Goal: Transaction & Acquisition: Purchase product/service

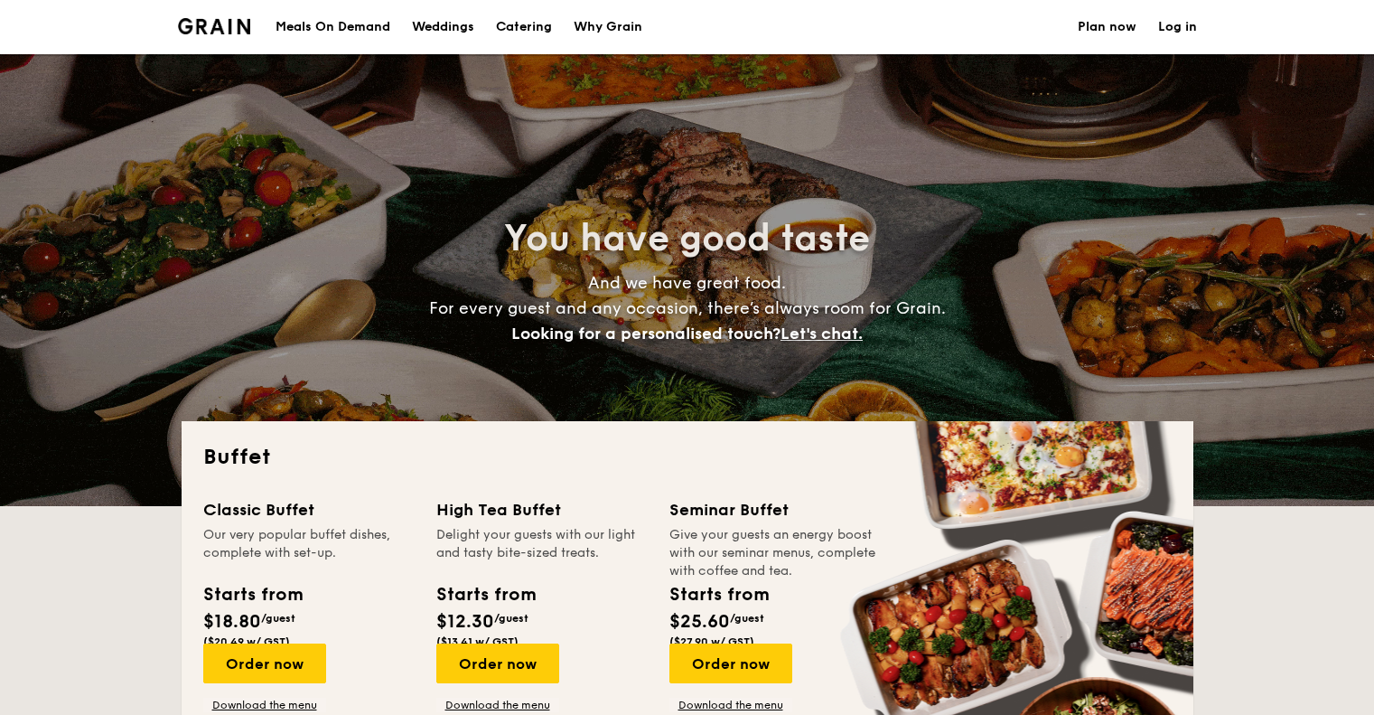
select select
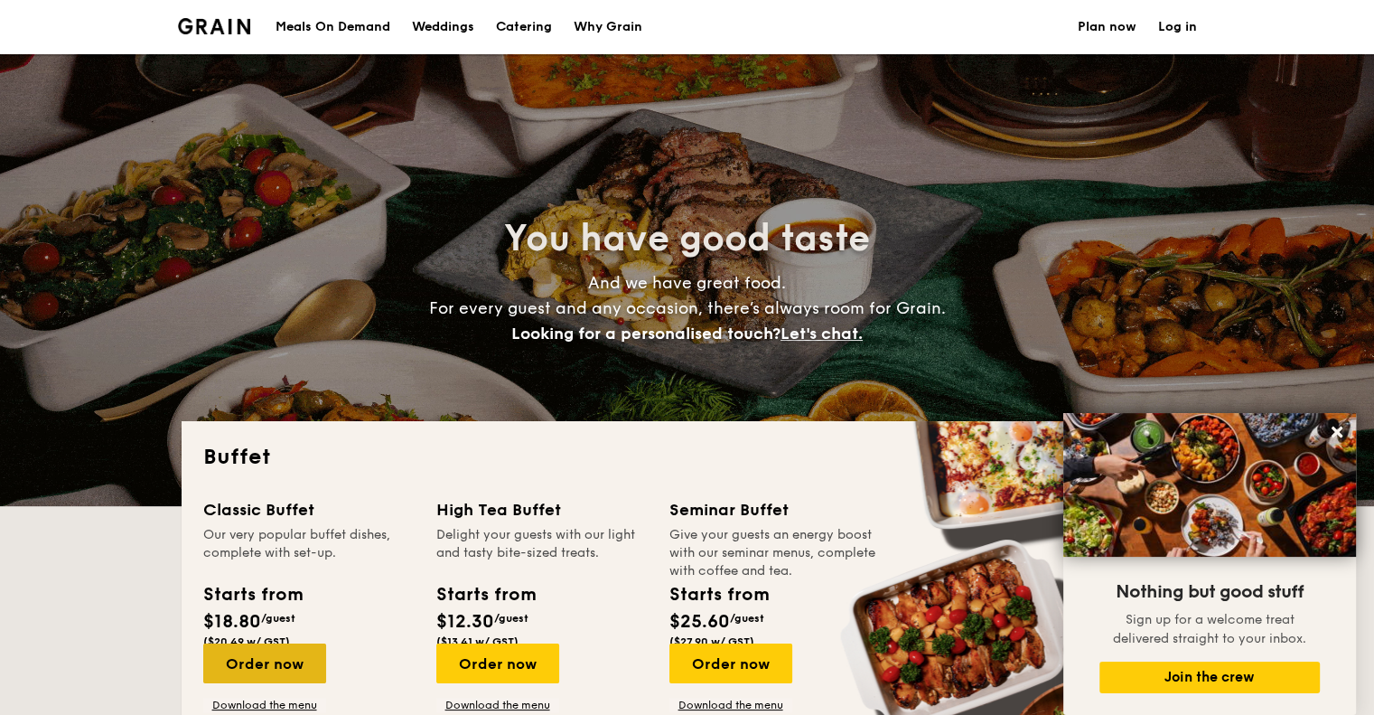
click at [326, 644] on div "Order now" at bounding box center [264, 663] width 123 height 40
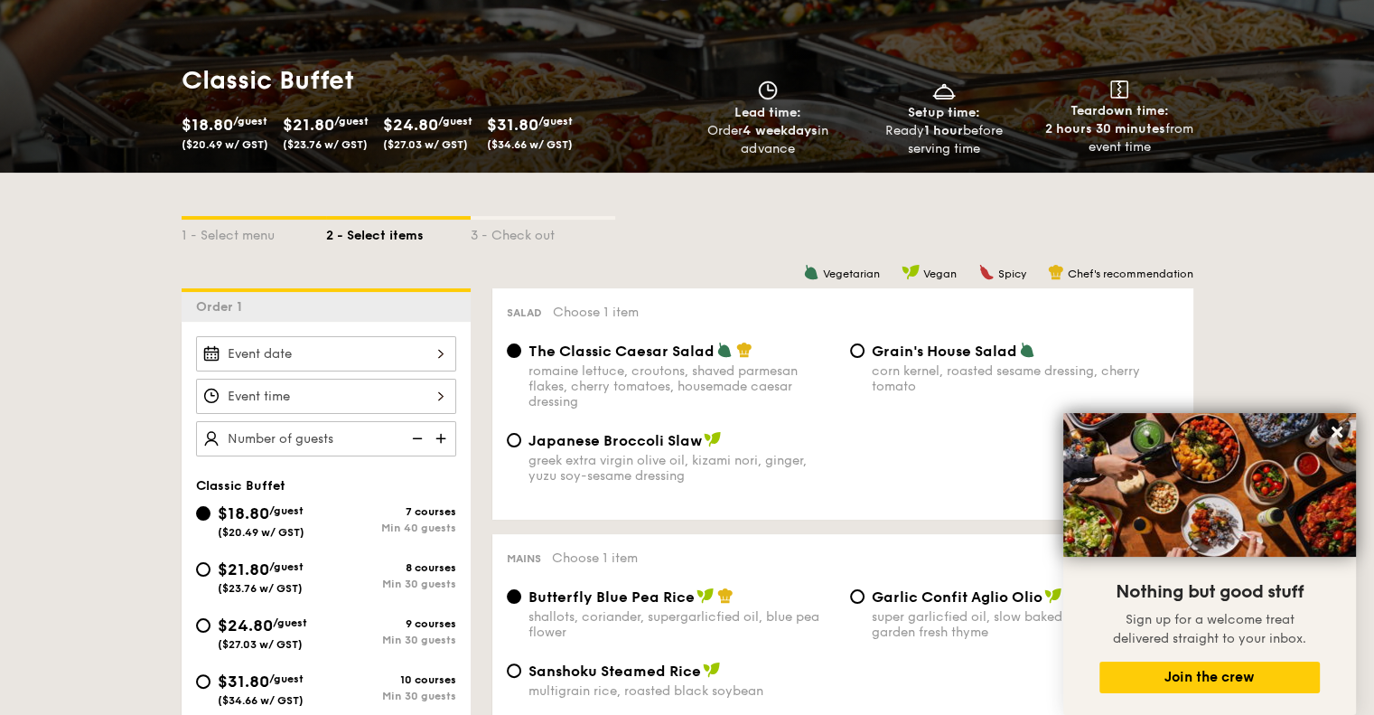
scroll to position [271, 0]
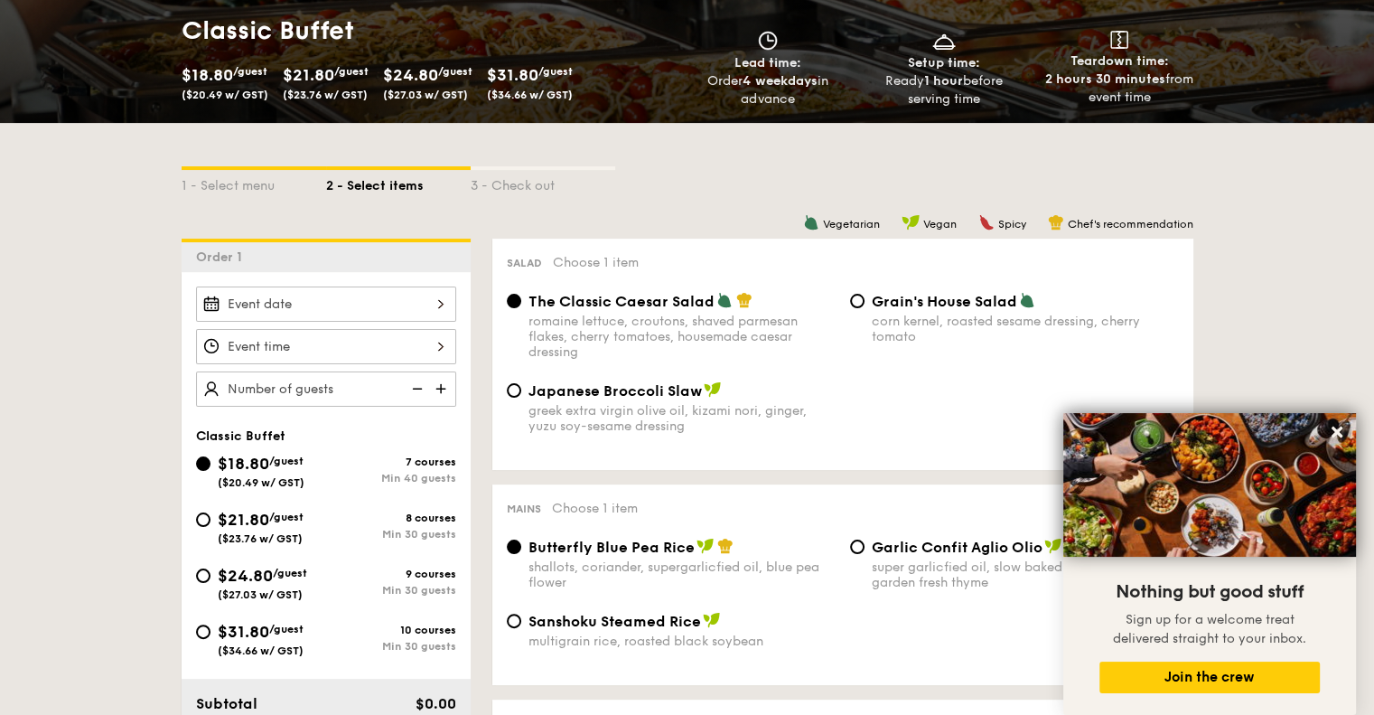
click at [304, 622] on span "/guest" at bounding box center [286, 628] width 34 height 13
click at [210, 624] on input "$31.80 /guest ($34.66 w/ GST) 10 courses Min 30 guests" at bounding box center [203, 631] width 14 height 14
radio input "true"
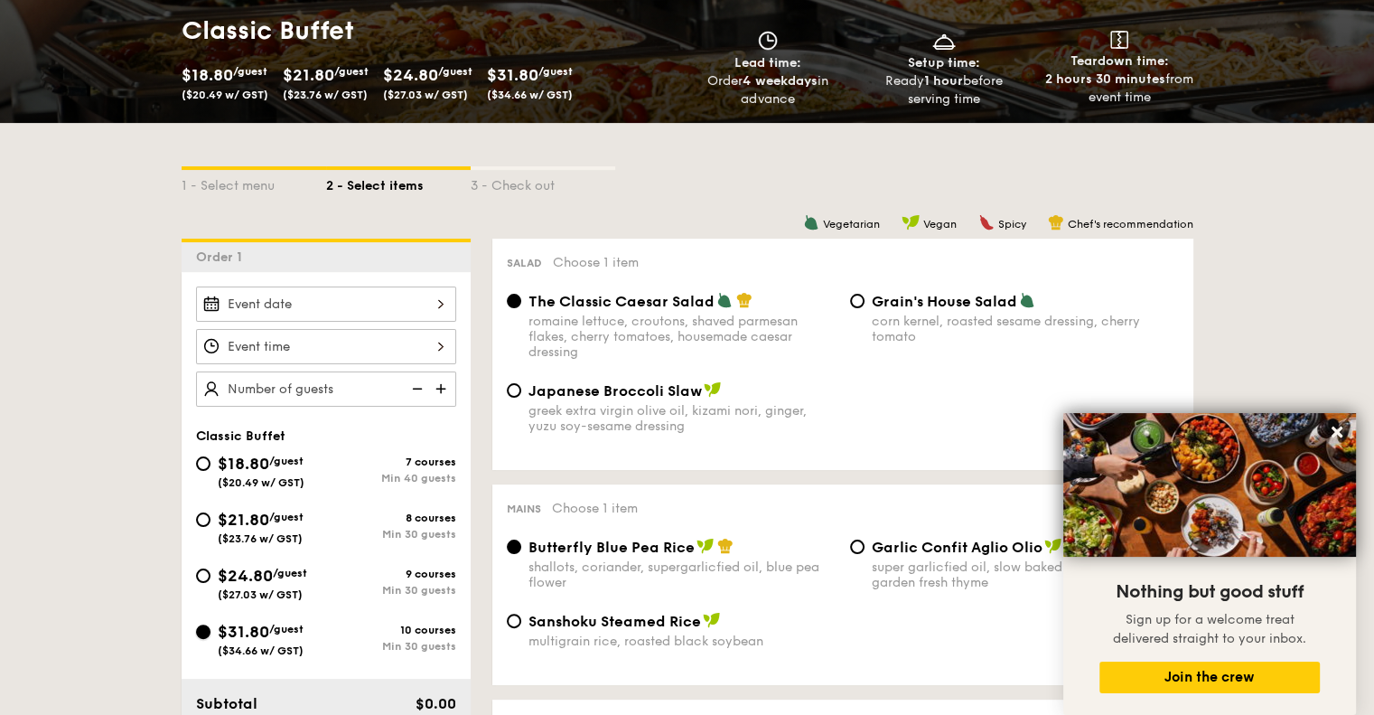
radio input "true"
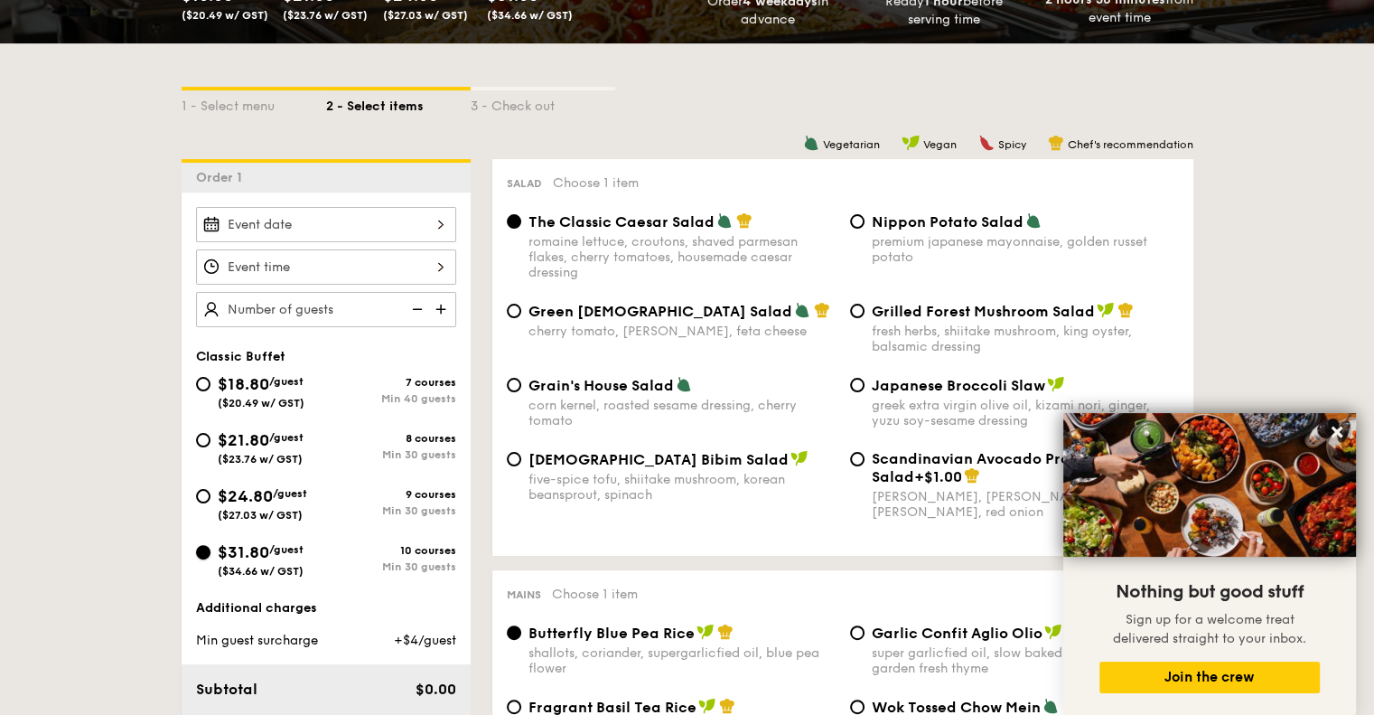
scroll to position [361, 0]
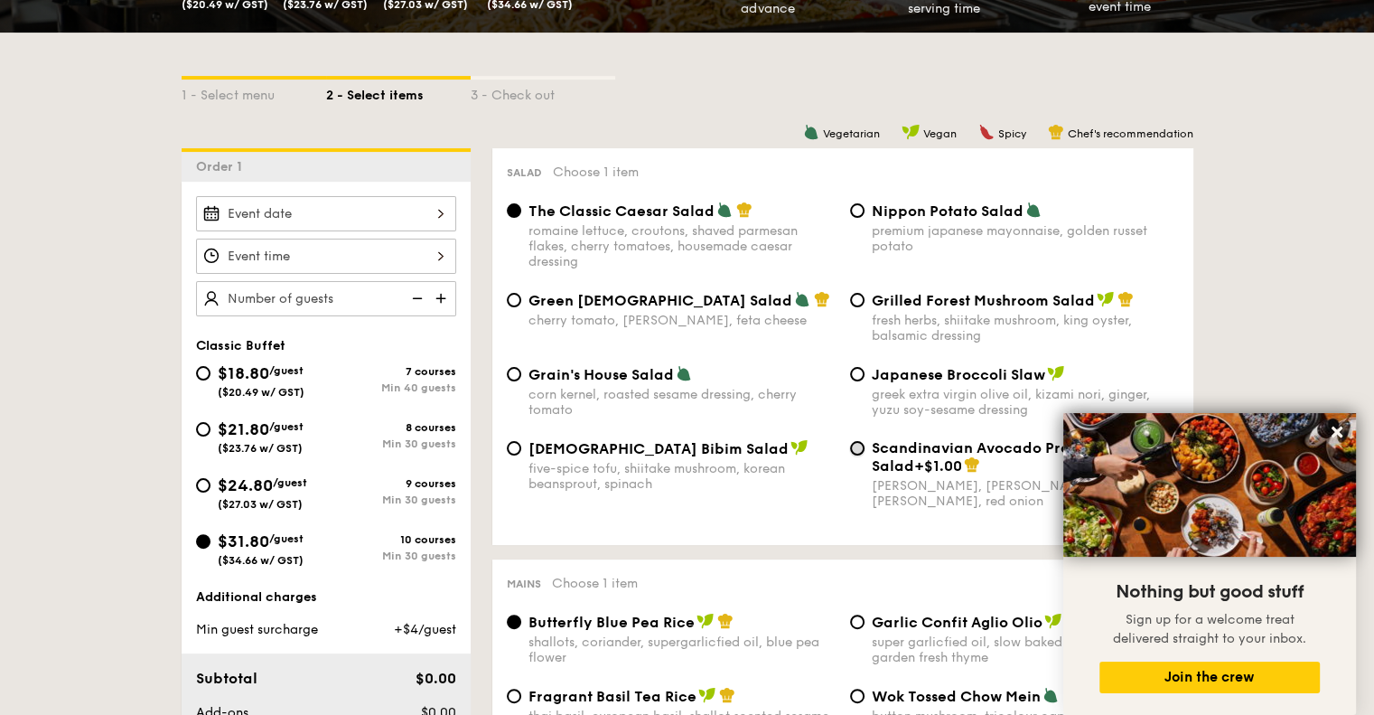
click at [850, 455] on input "Scandinavian Avocado Prawn Salad +$1.00 virgin [PERSON_NAME] dressing, dijon mu…" at bounding box center [857, 448] width 14 height 14
radio input "true"
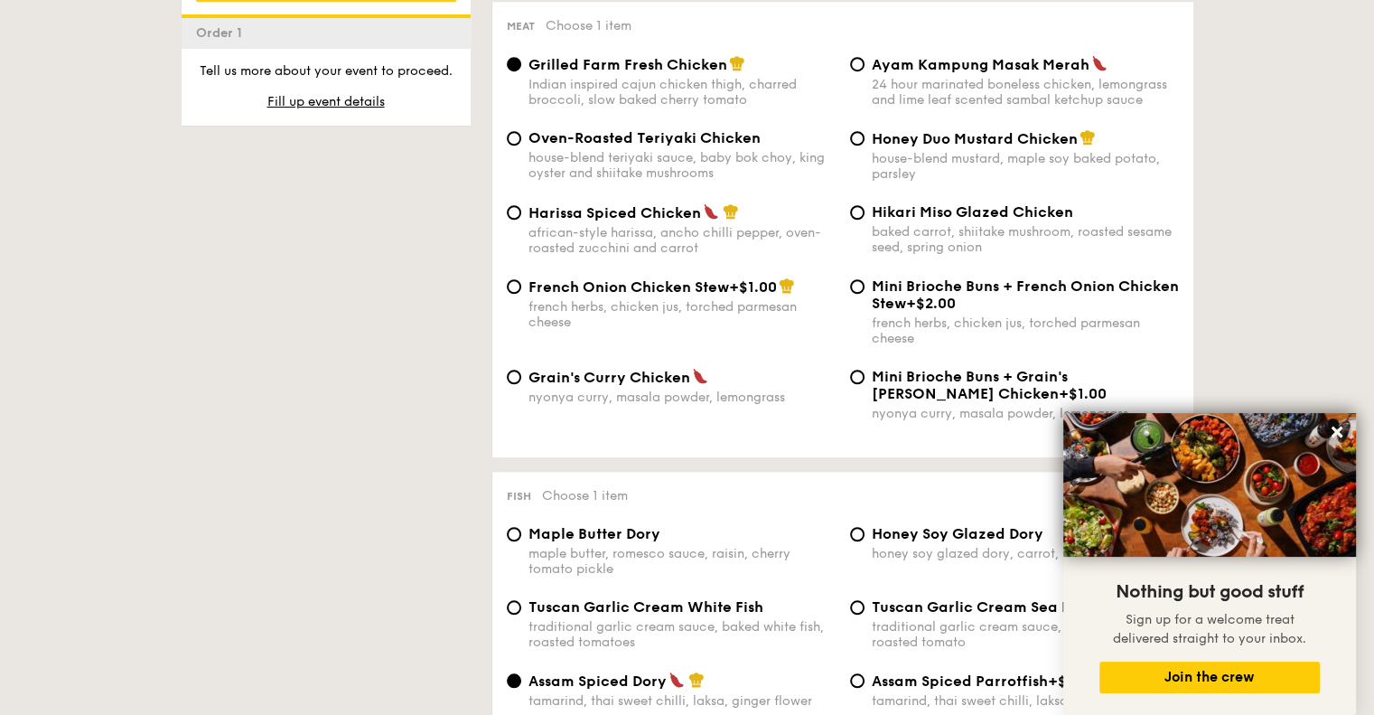
scroll to position [1445, 0]
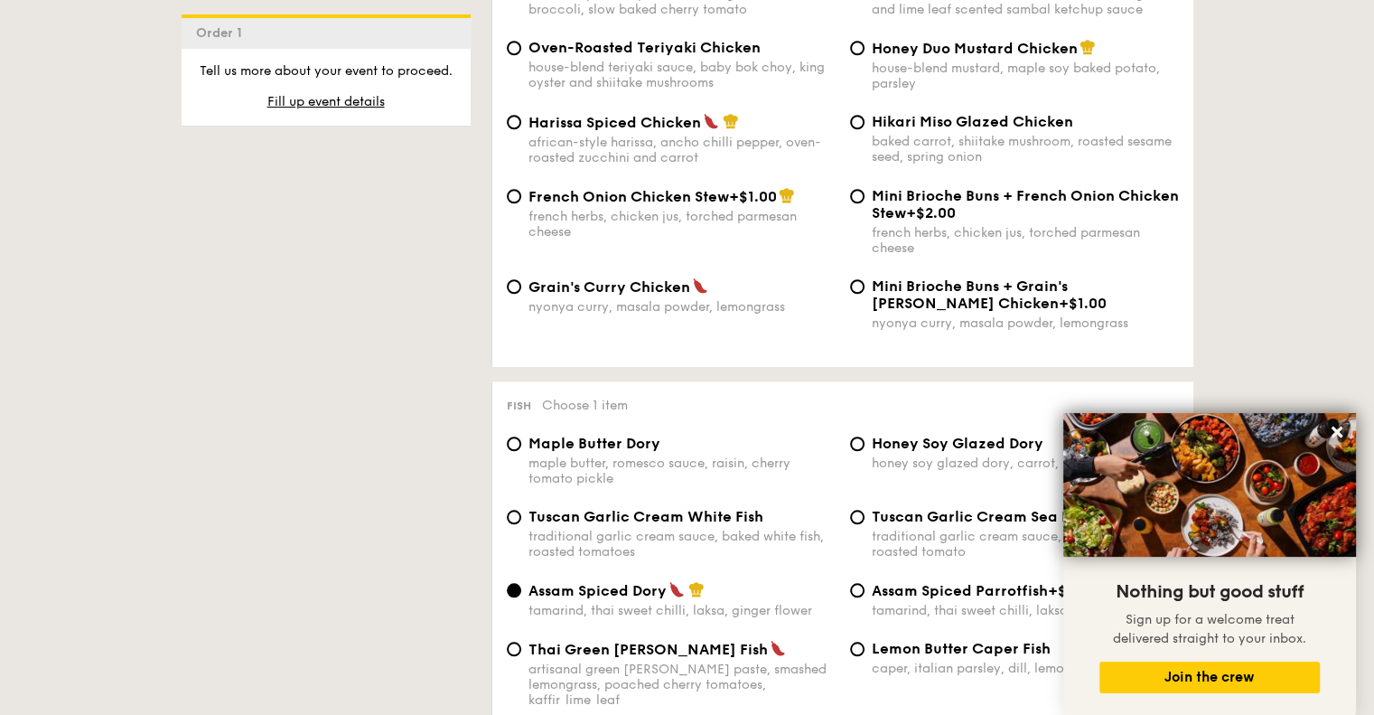
click at [859, 91] on label "Honey Duo Mustard Chicken house-blend mustard, maple soy baked potato, parsley" at bounding box center [1014, 82] width 329 height 17
click at [859, 55] on input "Honey Duo Mustard Chicken house-blend mustard, maple soy baked potato, parsley" at bounding box center [857, 48] width 14 height 14
radio input "true"
click at [632, 205] on span "French Onion Chicken Stew" at bounding box center [628, 196] width 201 height 17
click at [521, 203] on input "French Onion Chicken Stew +$1.00 french herbs, chicken jus, torched parmesan ch…" at bounding box center [514, 196] width 14 height 14
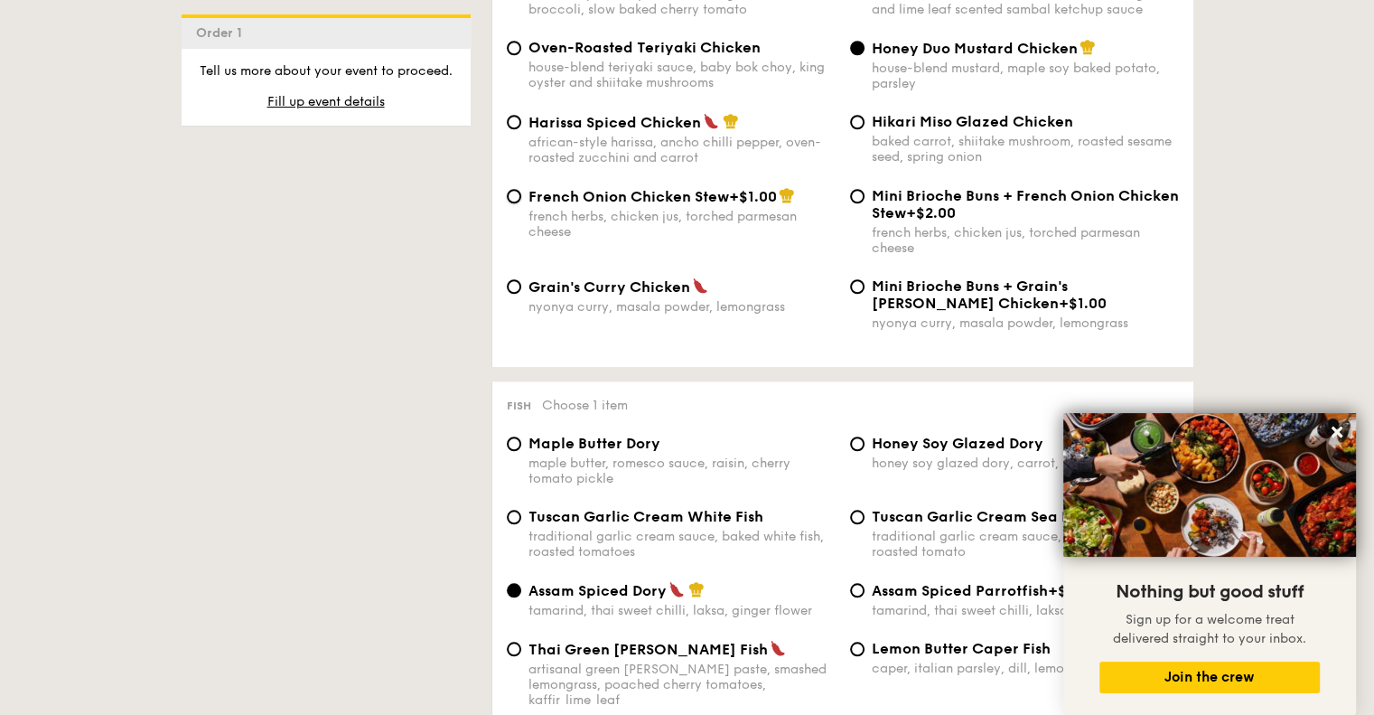
radio input "true"
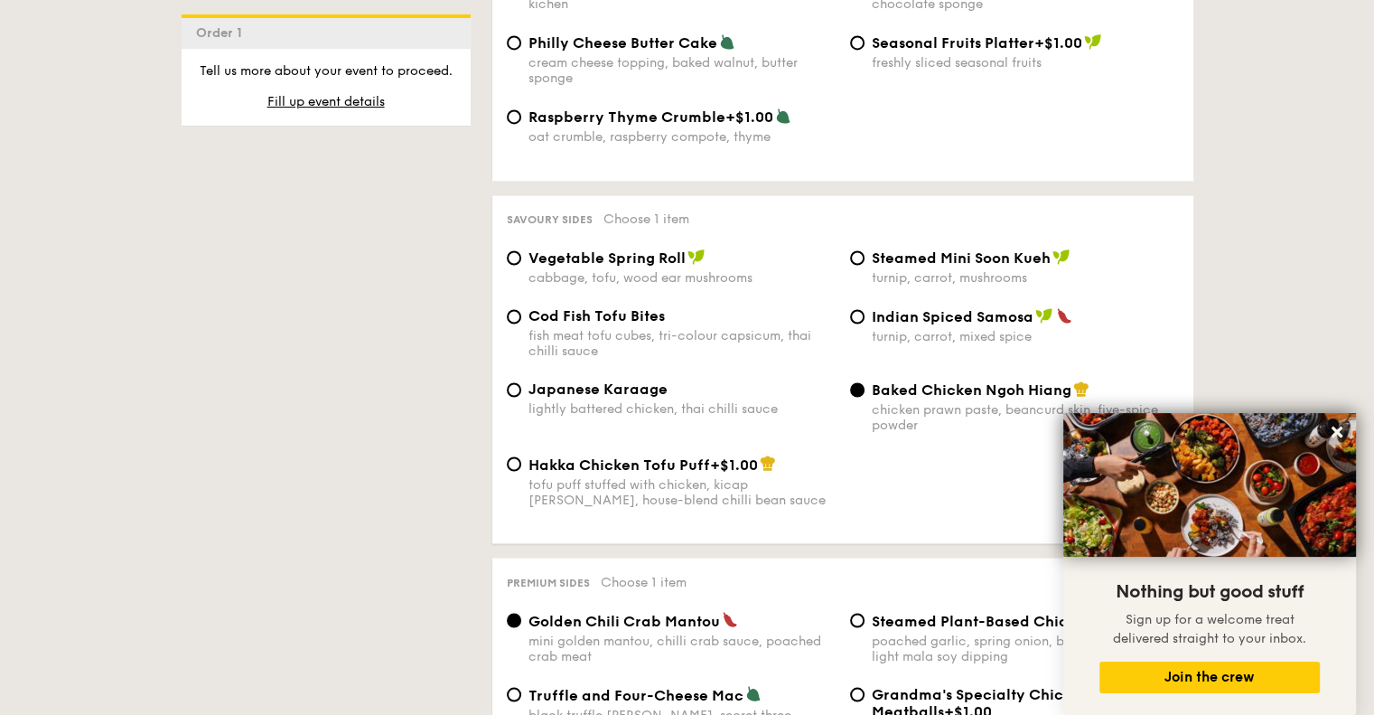
scroll to position [2981, 0]
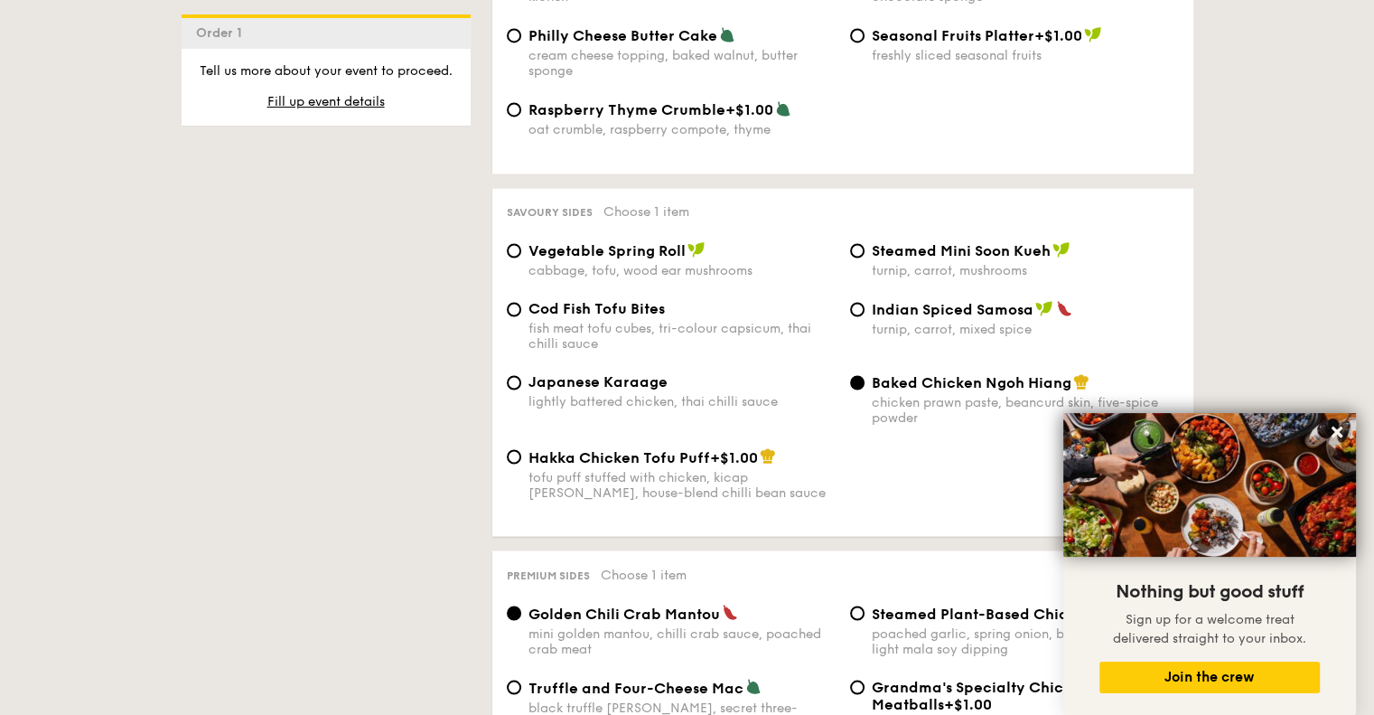
radio input "true"
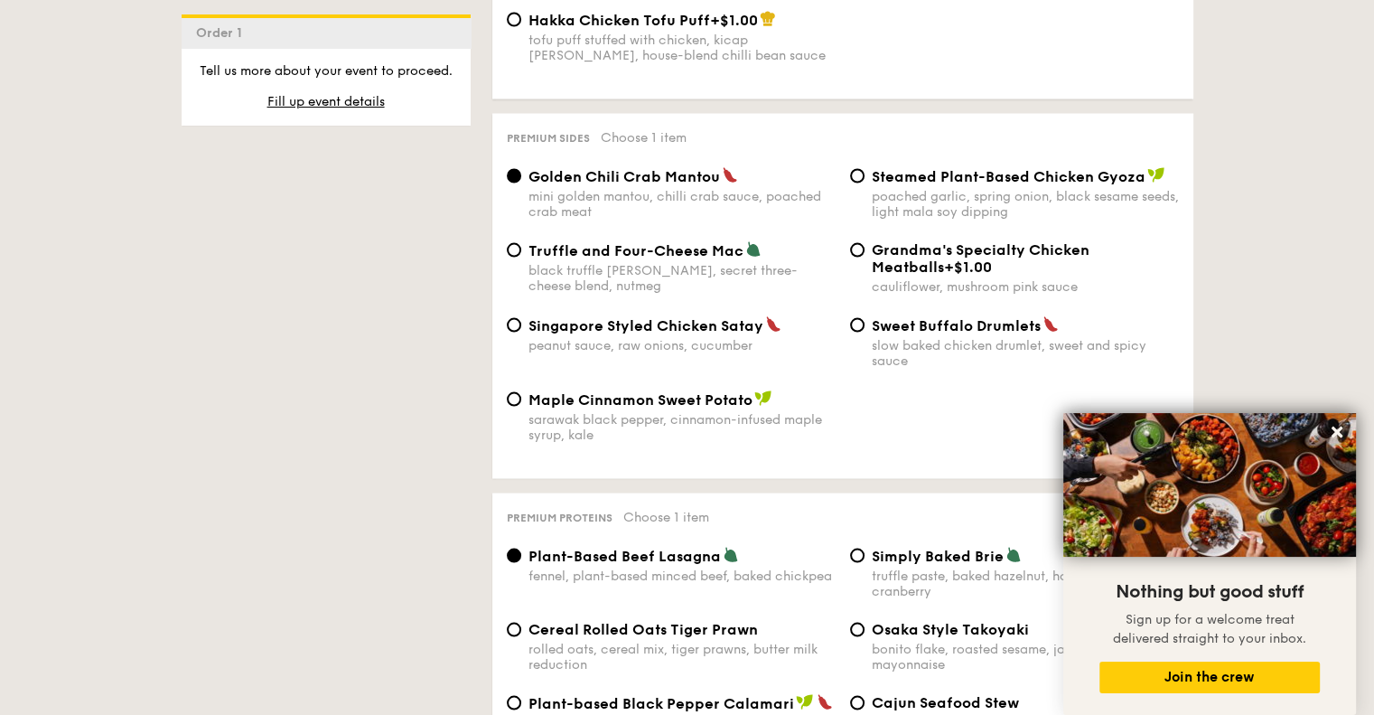
scroll to position [3433, 0]
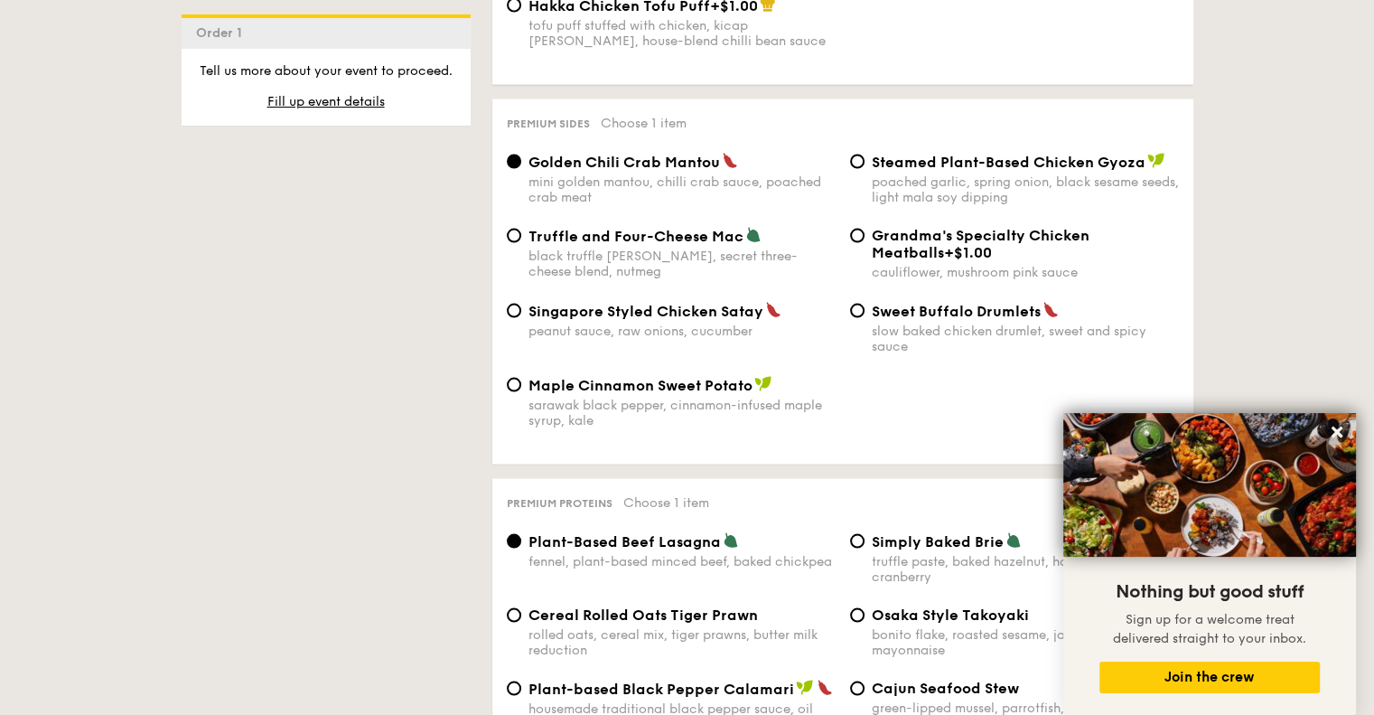
click at [641, 48] on label "Hakka Chicken Tofu Puff +$1.00 tofu puff stuffed with chicken, kicap [PERSON_NA…" at bounding box center [671, 39] width 329 height 17
click at [521, 12] on input "Hakka Chicken Tofu Puff +$1.00 tofu puff stuffed with chicken, kicap [PERSON_NA…" at bounding box center [514, 4] width 14 height 14
radio input "true"
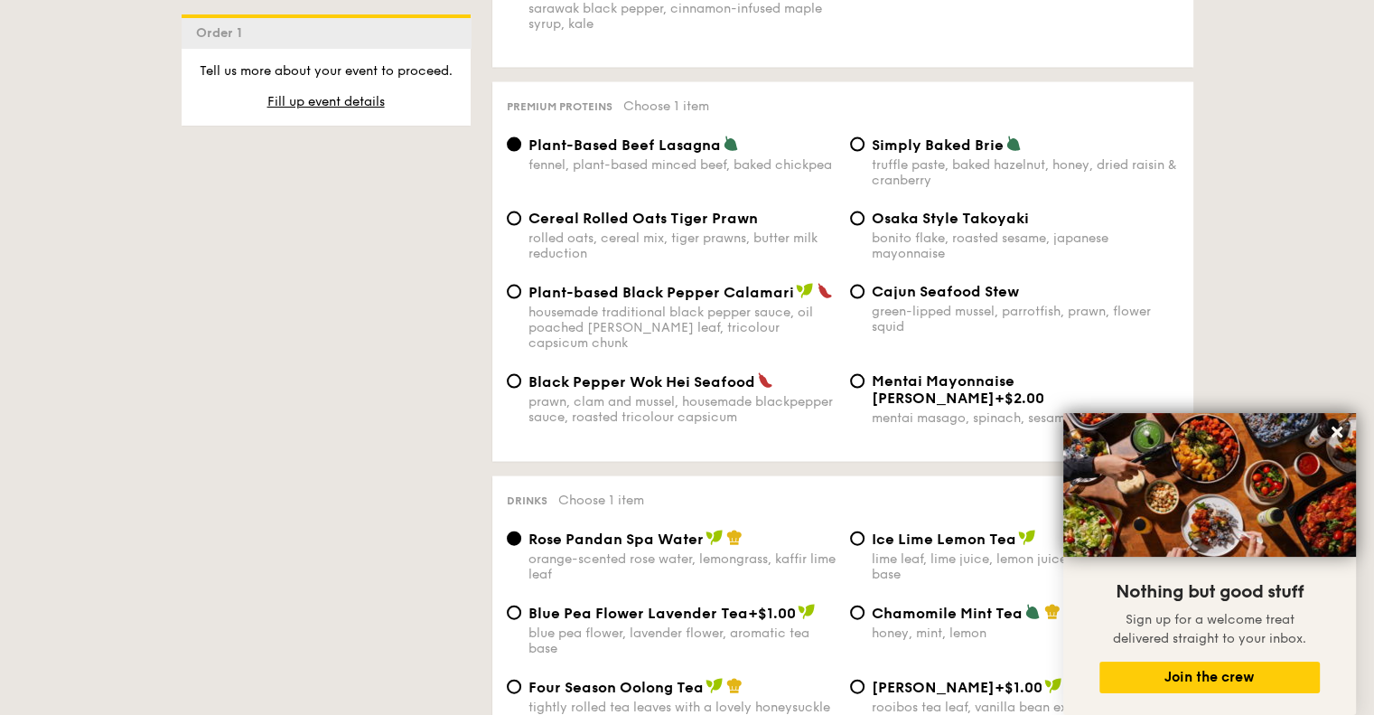
scroll to position [3884, 0]
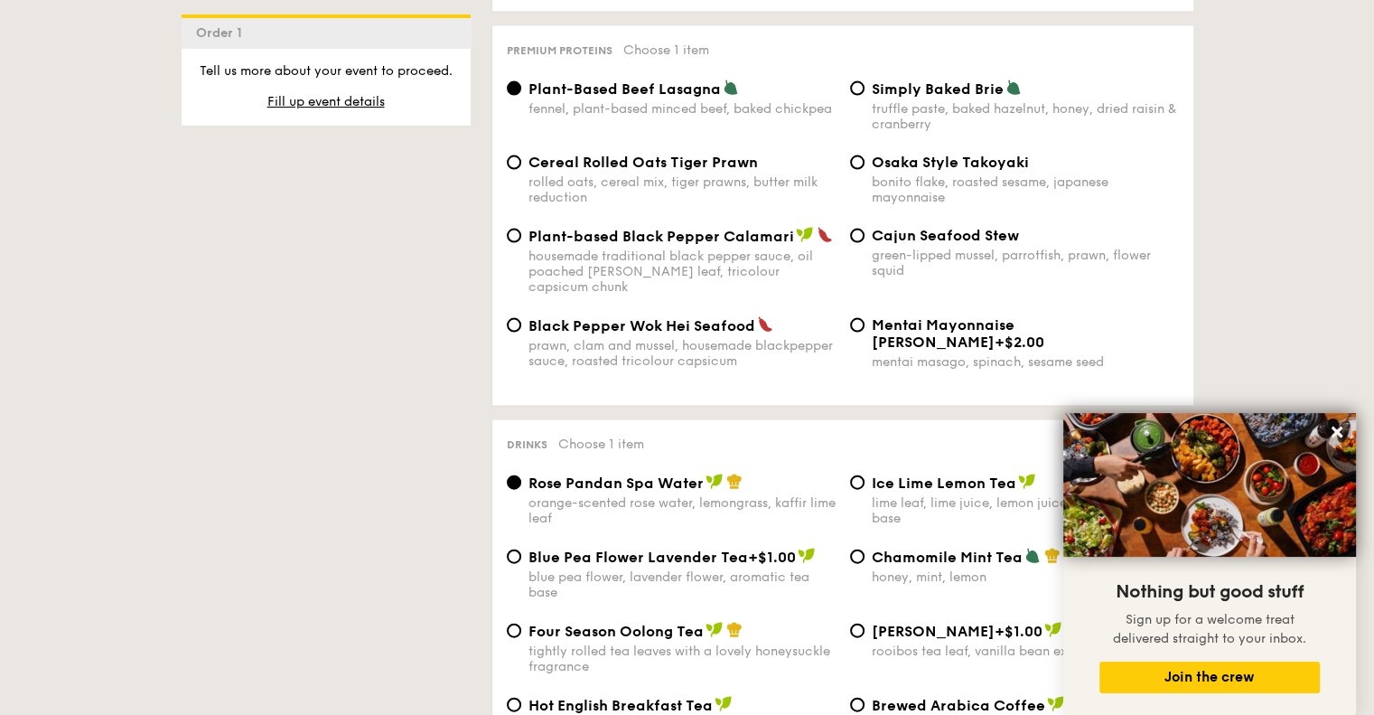
radio input "true"
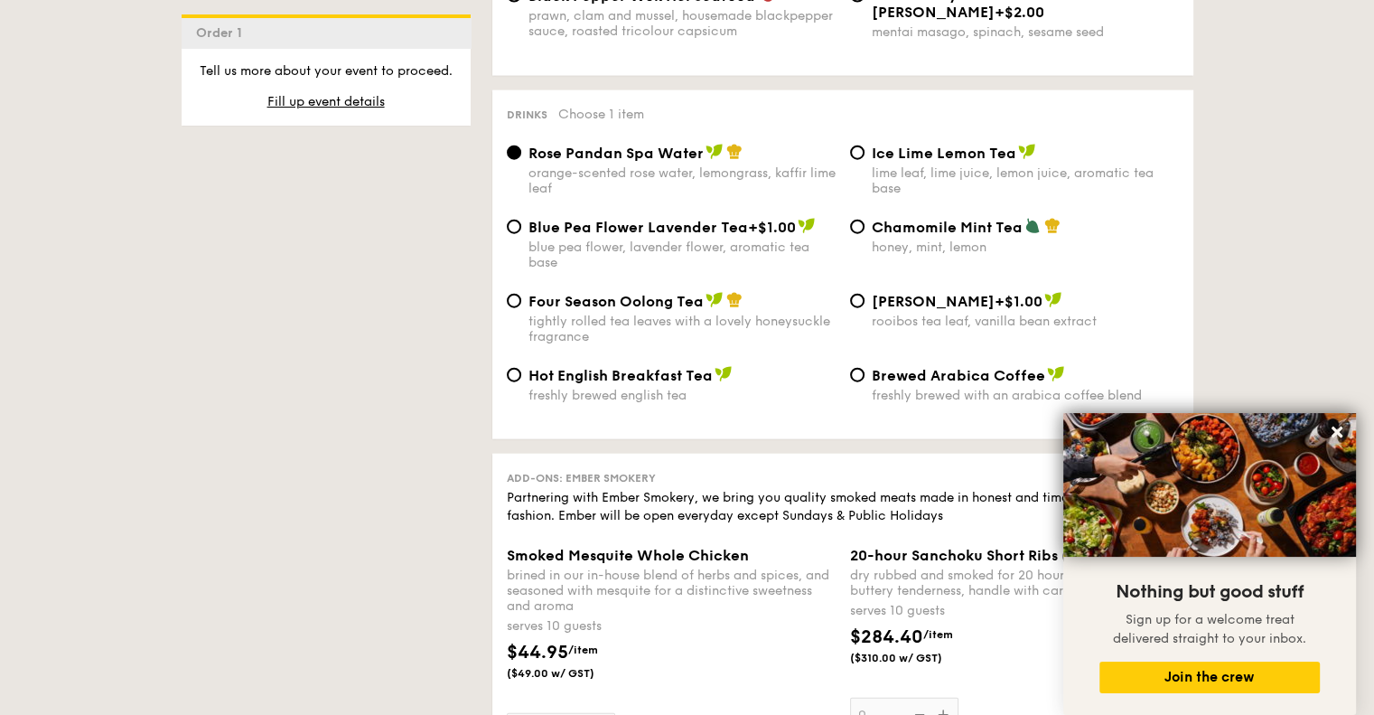
scroll to position [4246, 0]
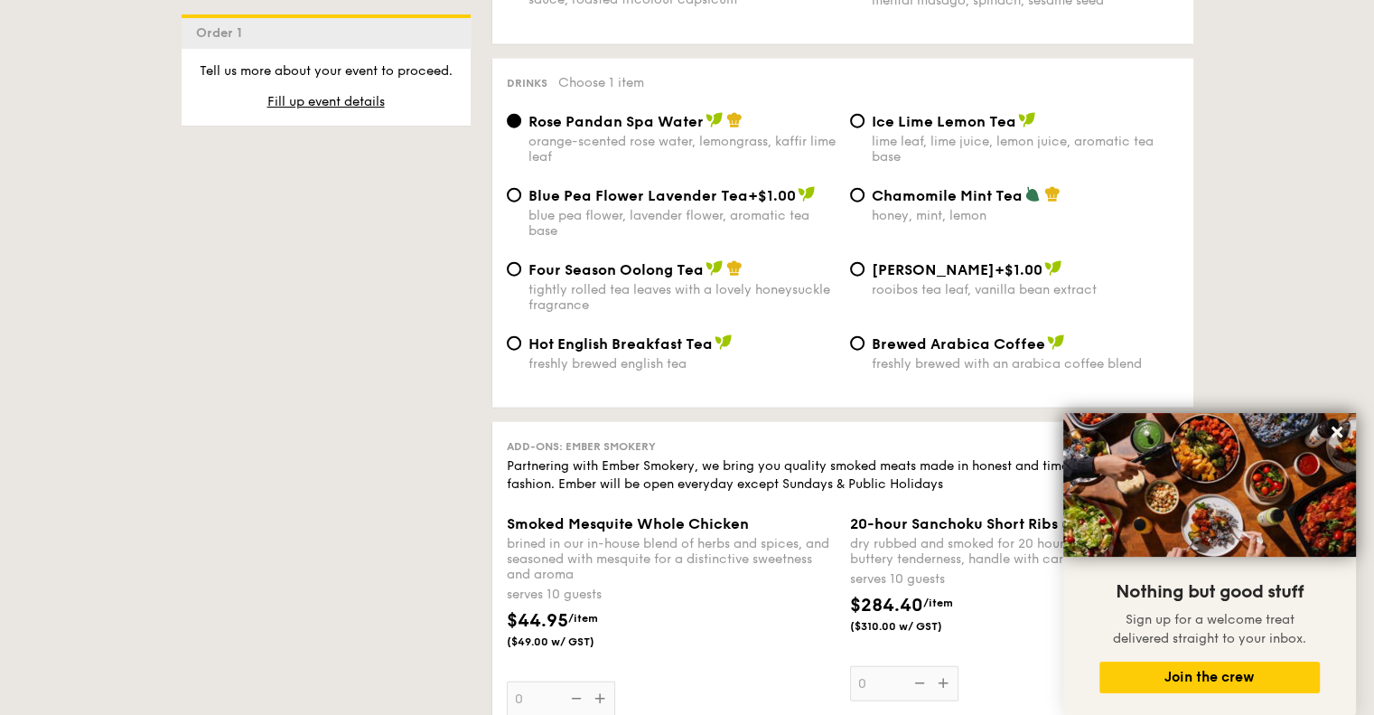
radio input "true"
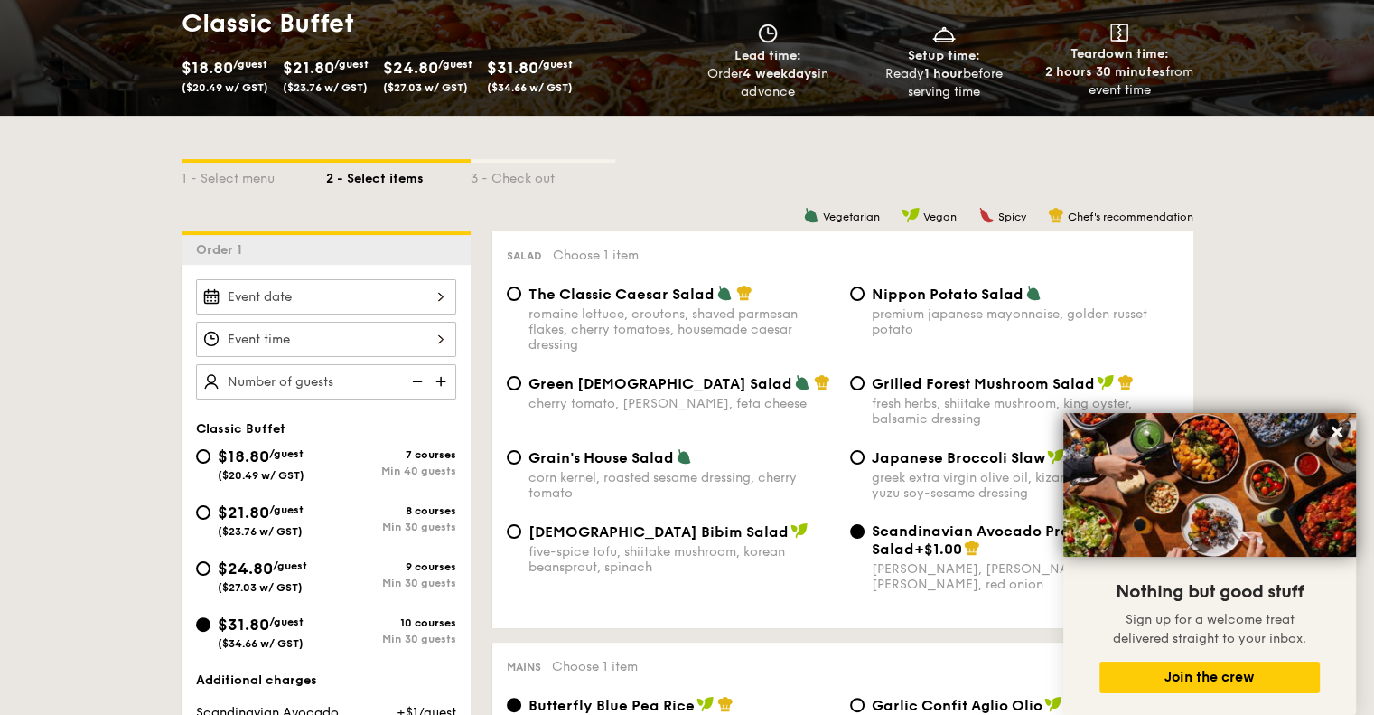
scroll to position [271, 0]
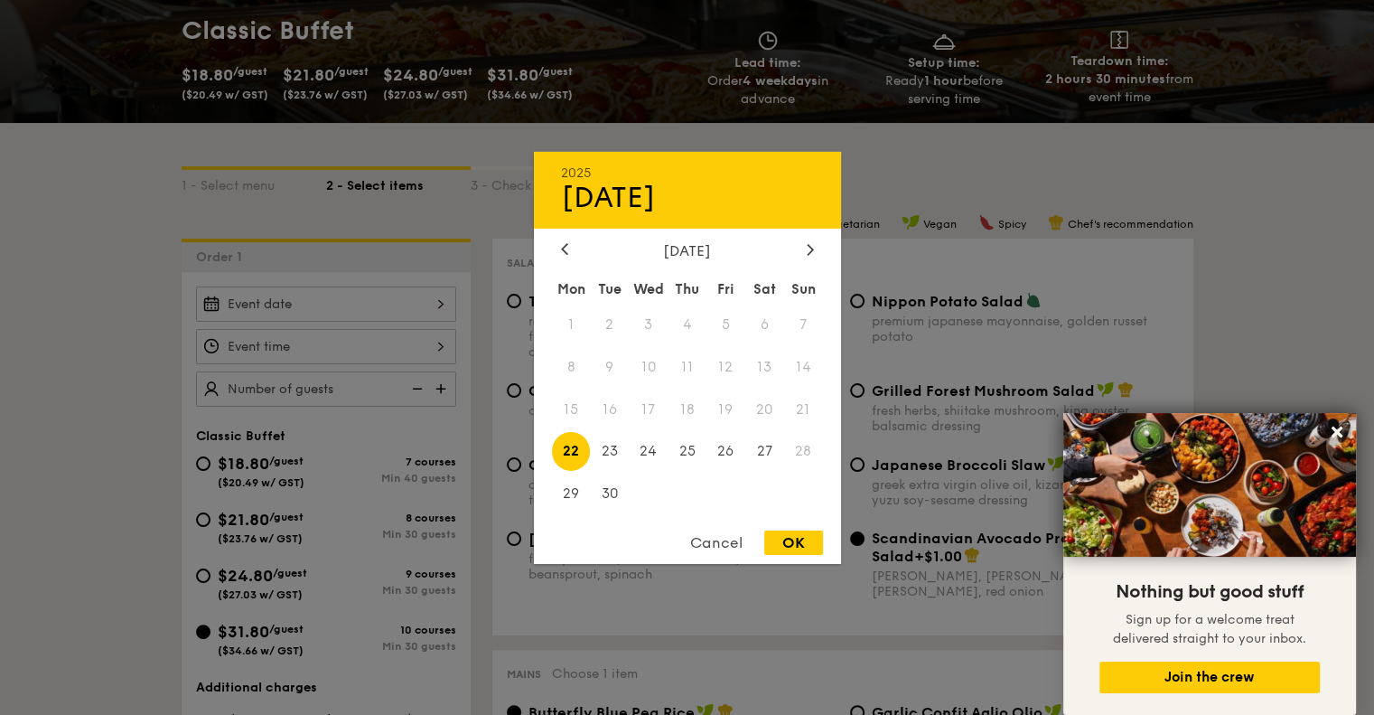
click at [456, 286] on div "2025 Sep [DATE] Tue Wed Thu Fri Sat Sun 1 2 3 4 5 6 7 8 9 10 11 12 13 14 15 16 …" at bounding box center [326, 303] width 260 height 35
click at [610, 445] on span "23" at bounding box center [609, 451] width 39 height 39
click at [784, 537] on div "OK" at bounding box center [793, 542] width 59 height 24
type input "[DATE]"
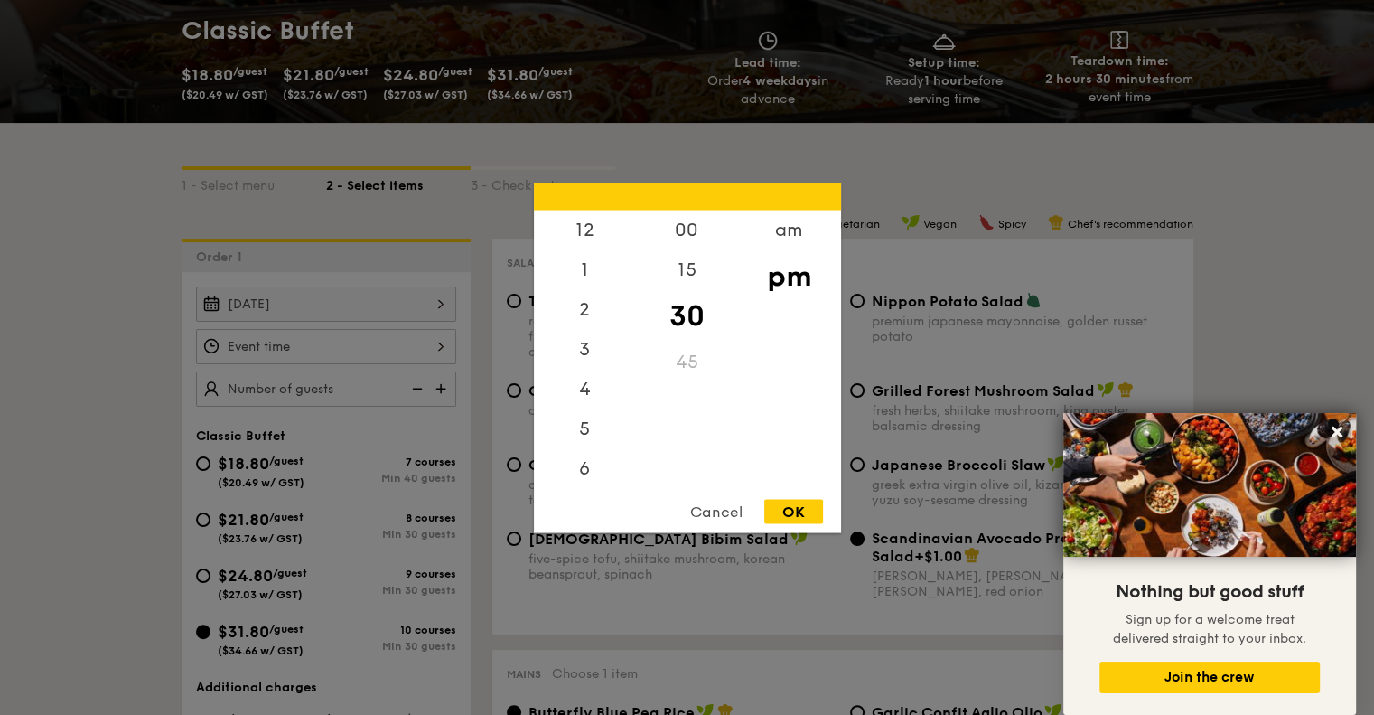
click at [456, 329] on div "12 1 2 3 4 5 6 7 8 9 10 11 00 15 30 45 am pm Cancel OK" at bounding box center [326, 346] width 260 height 35
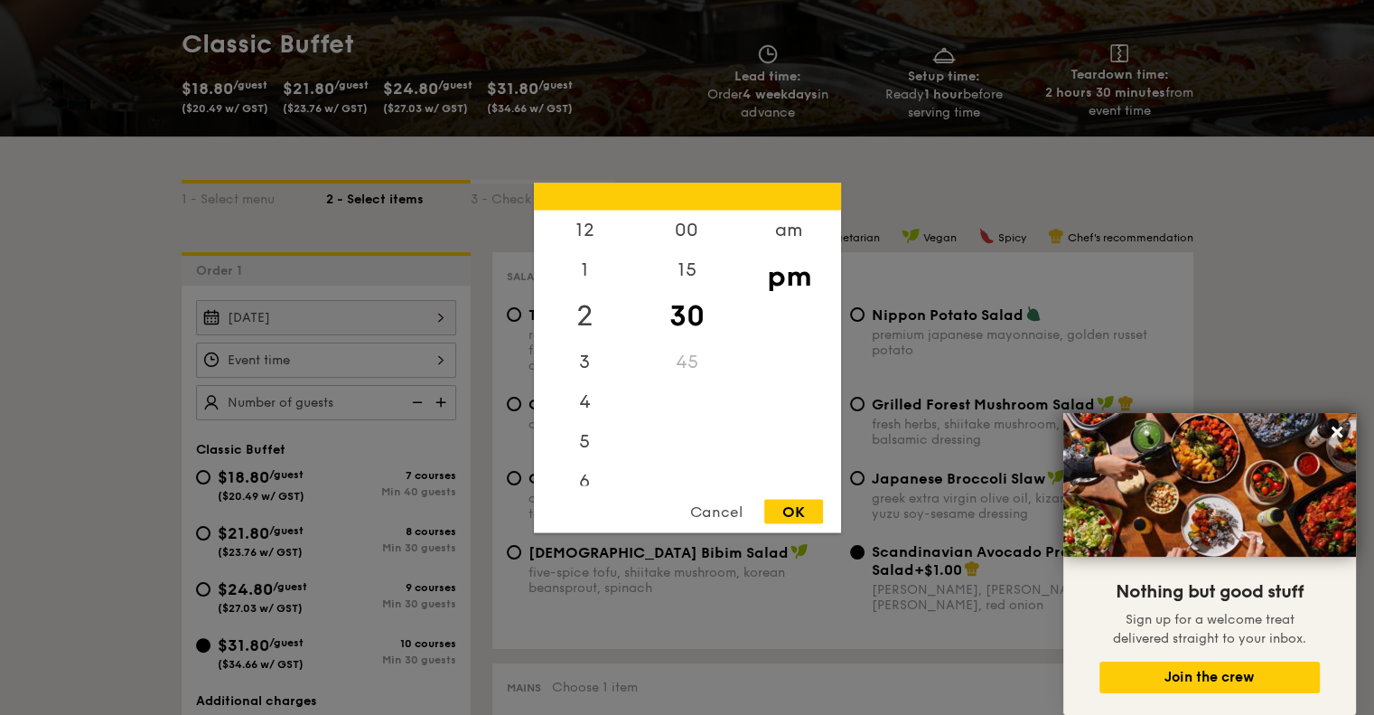
scroll to position [0, 0]
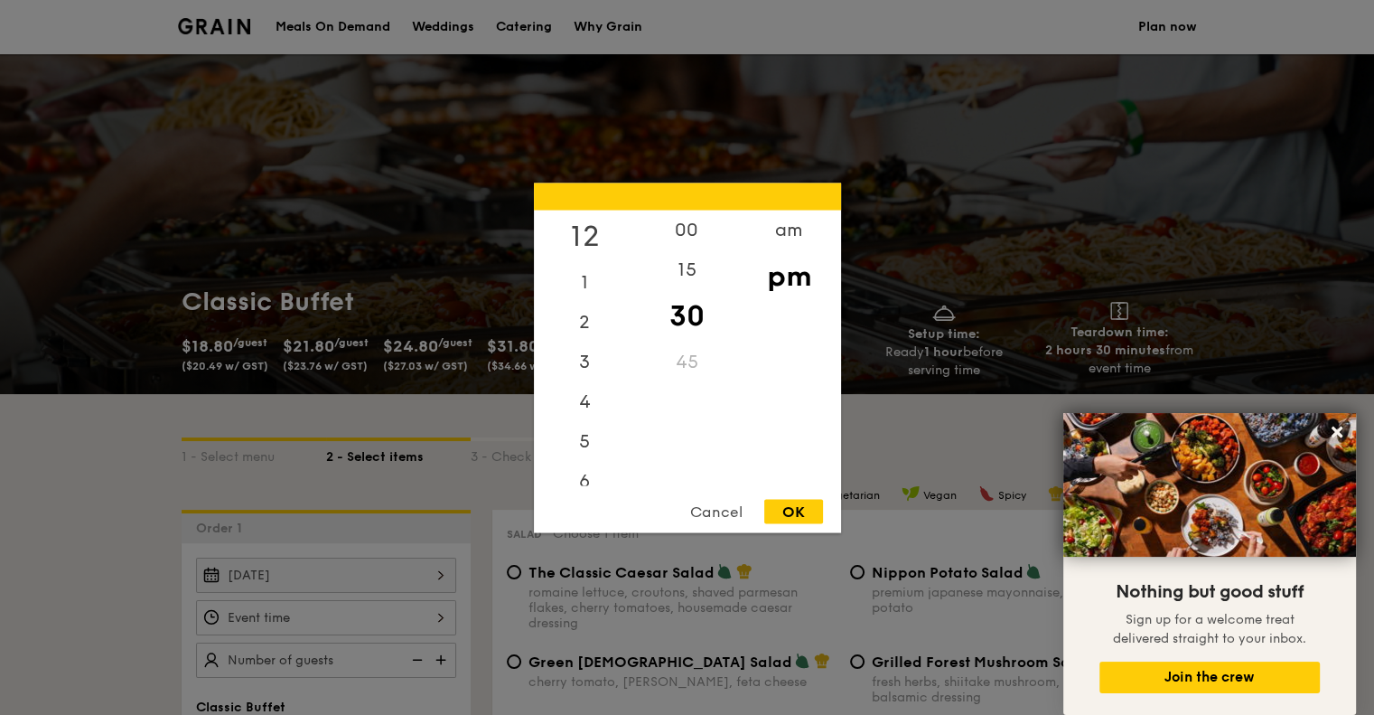
click at [585, 229] on div "12" at bounding box center [585, 236] width 102 height 52
click at [670, 238] on div "00" at bounding box center [687, 236] width 102 height 52
click at [581, 464] on div "11" at bounding box center [585, 465] width 102 height 40
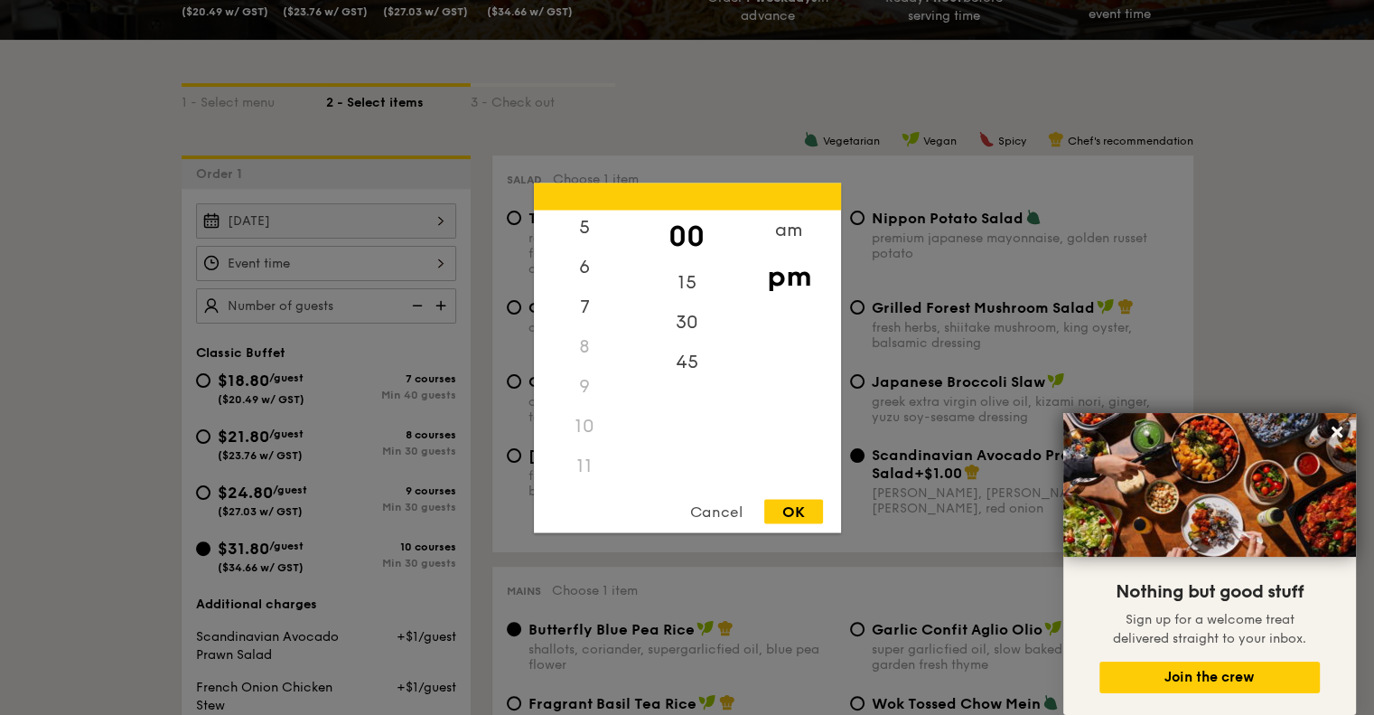
scroll to position [452, 0]
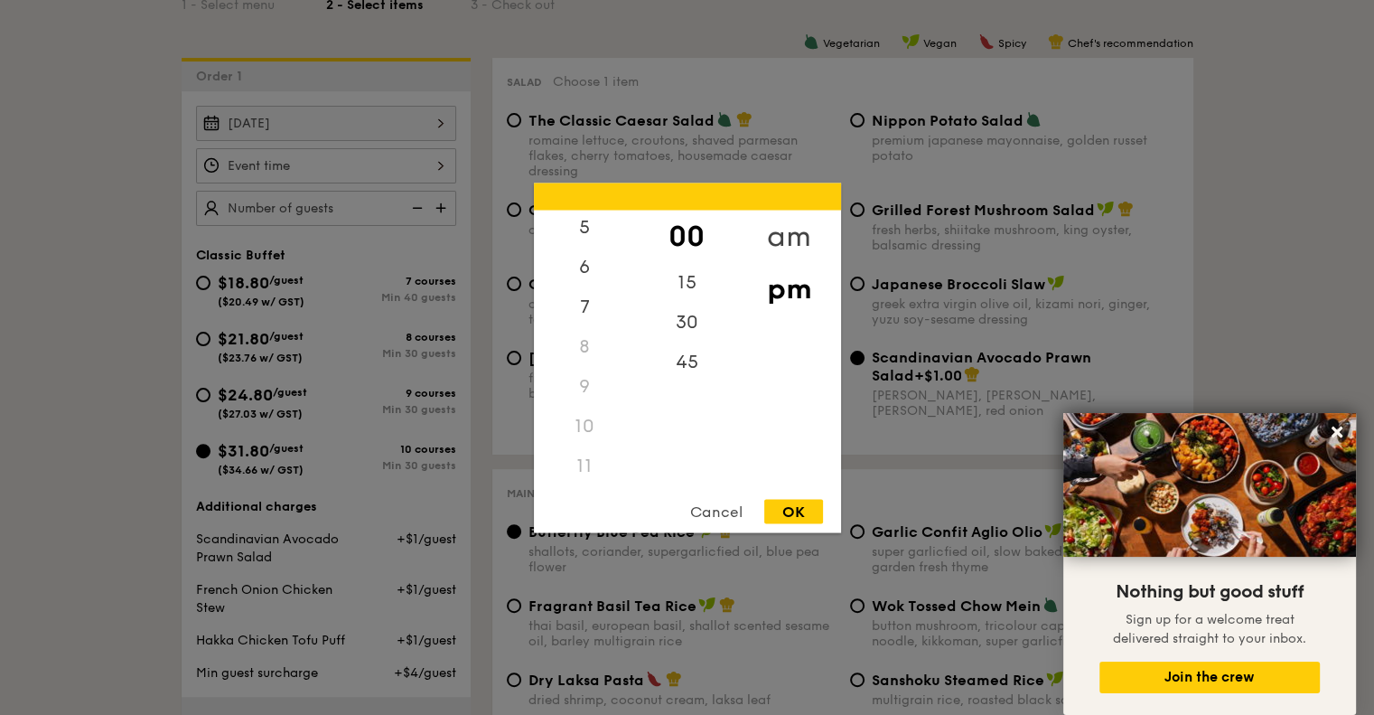
click at [791, 230] on div "am" at bounding box center [789, 236] width 102 height 52
click at [585, 467] on div "11" at bounding box center [585, 471] width 102 height 52
click at [692, 325] on div "30" at bounding box center [687, 328] width 102 height 52
click at [795, 510] on div "OK" at bounding box center [793, 511] width 59 height 24
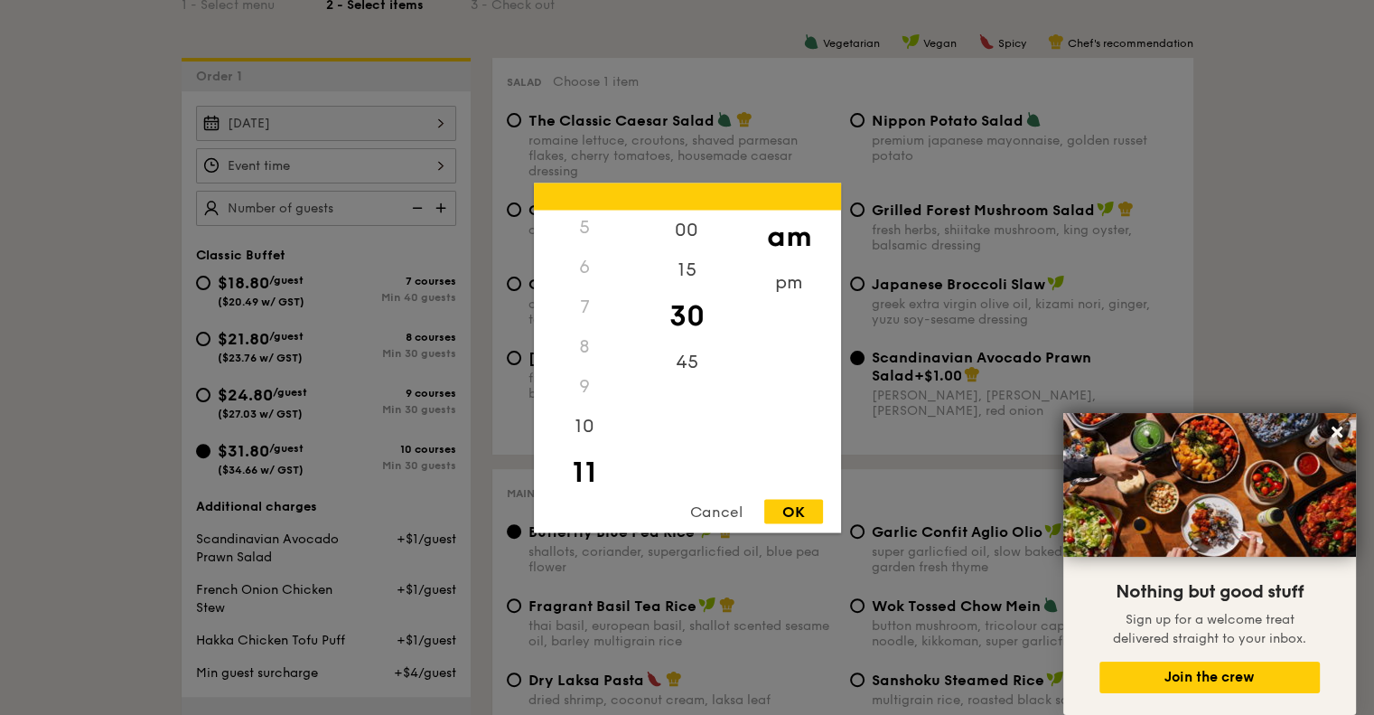
type input "11:30AM"
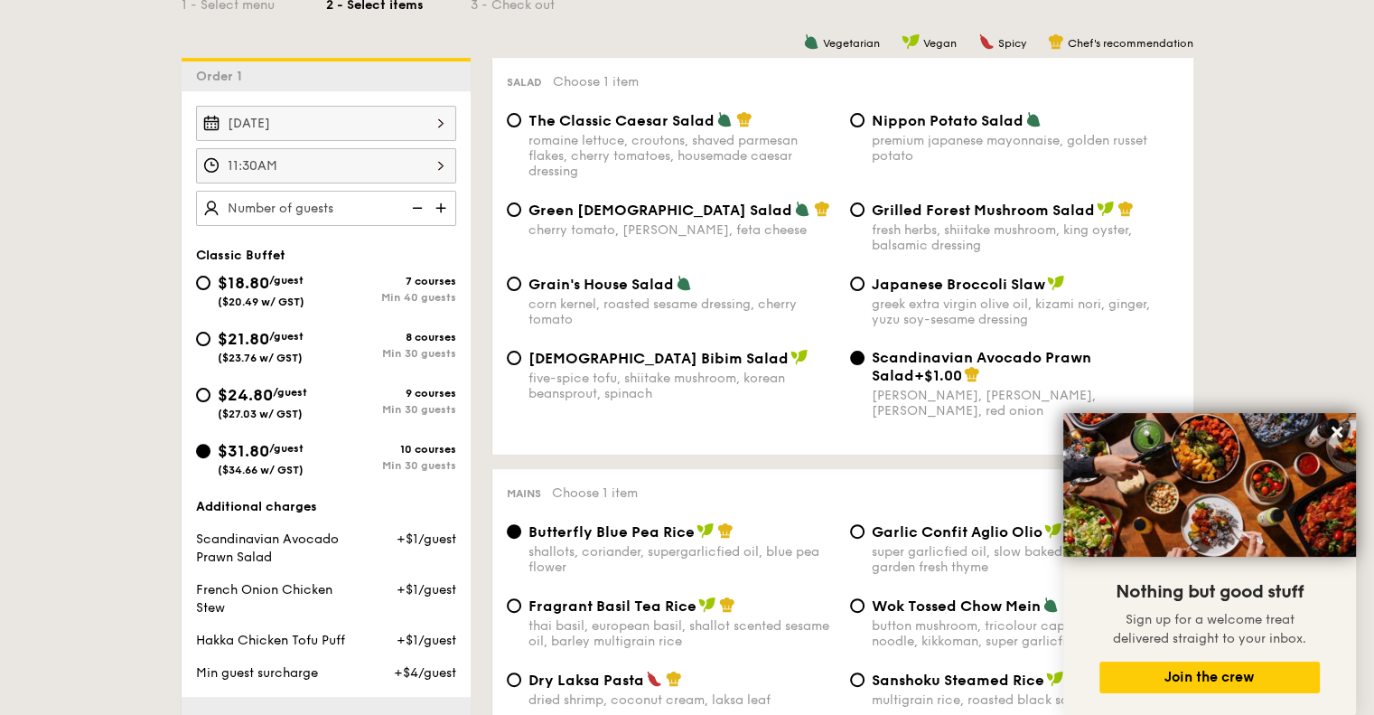
click at [456, 191] on img at bounding box center [442, 208] width 27 height 34
type input "35 guests"
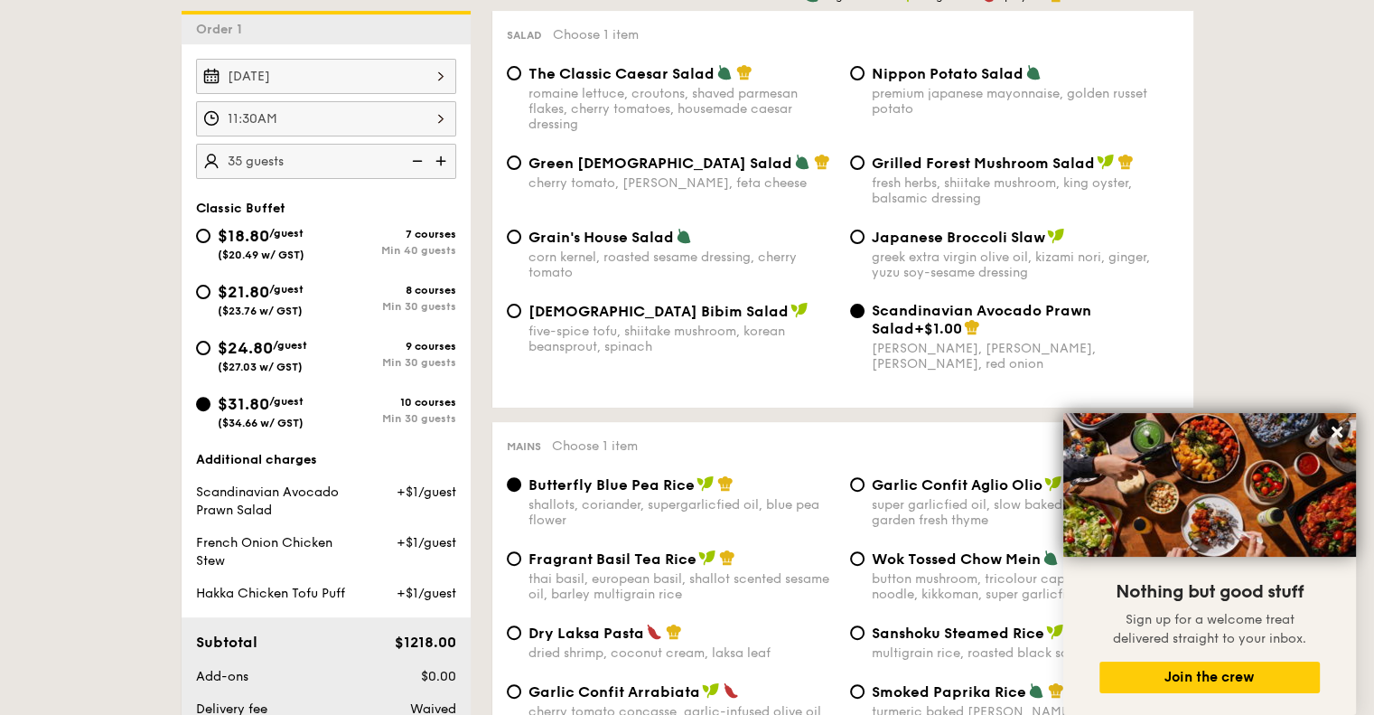
scroll to position [542, 0]
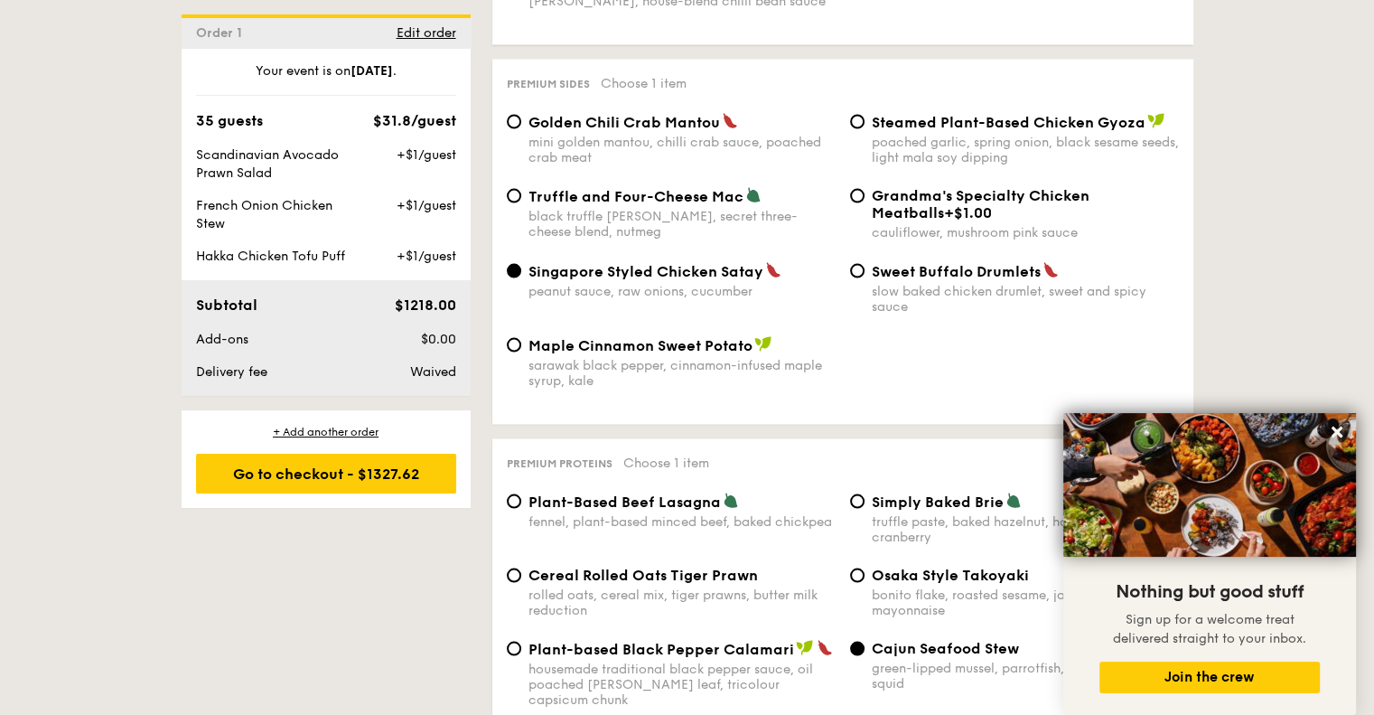
scroll to position [3524, 0]
